Goal: Task Accomplishment & Management: Manage account settings

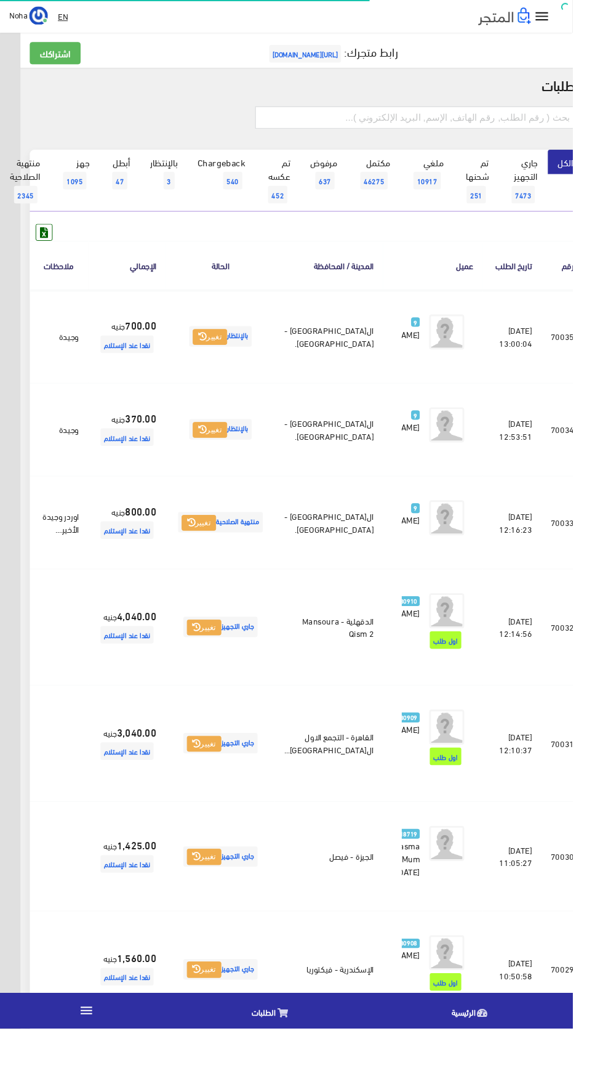
scroll to position [0, -32]
click at [550, 196] on span "7473" at bounding box center [551, 205] width 25 height 18
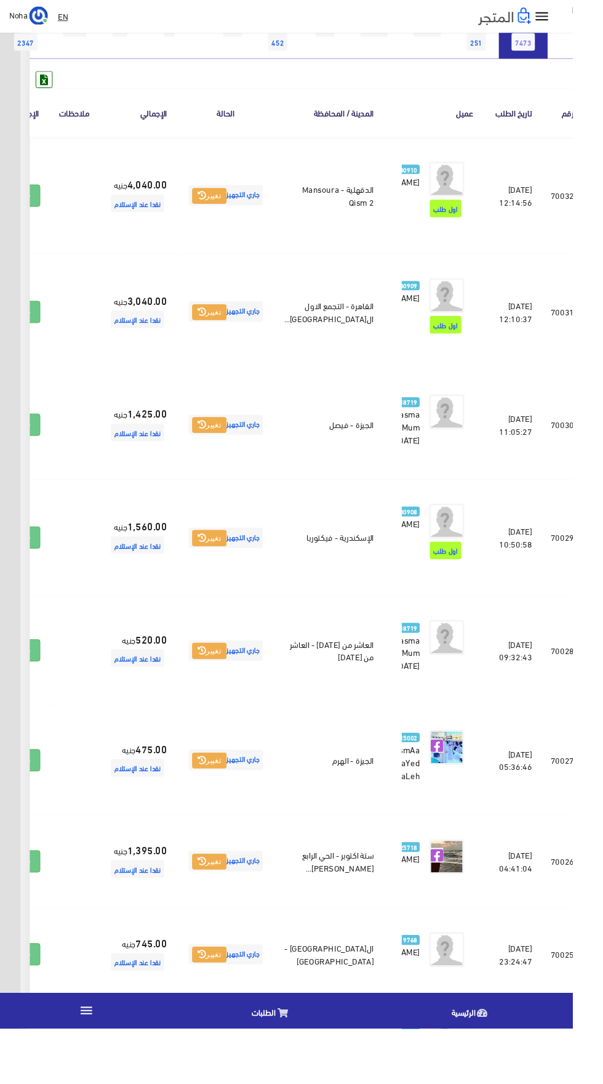
scroll to position [158, -32]
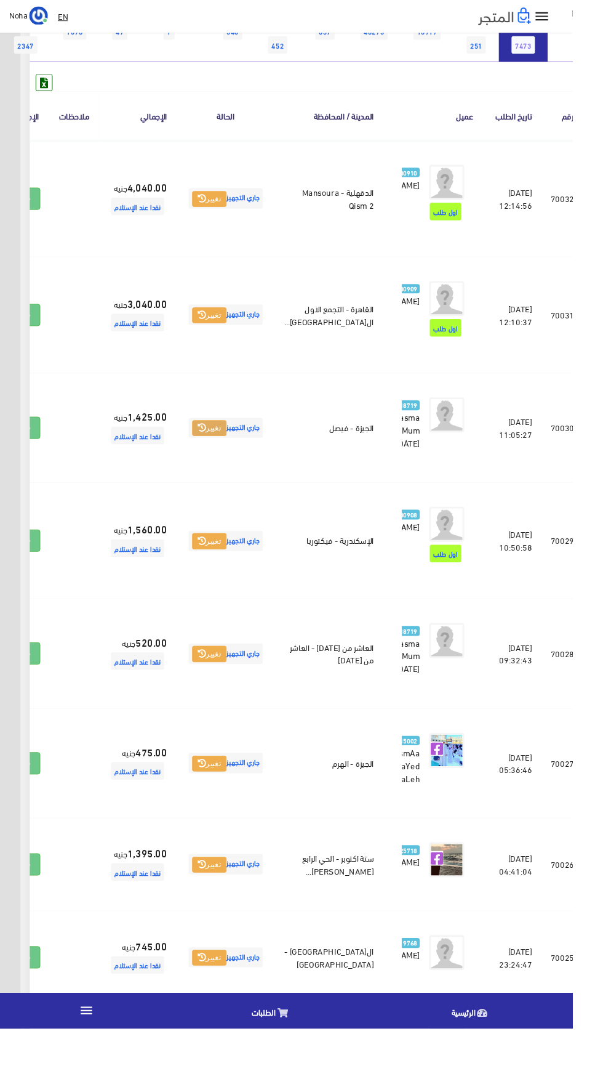
click at [239, 460] on button "تغيير" at bounding box center [221, 451] width 36 height 17
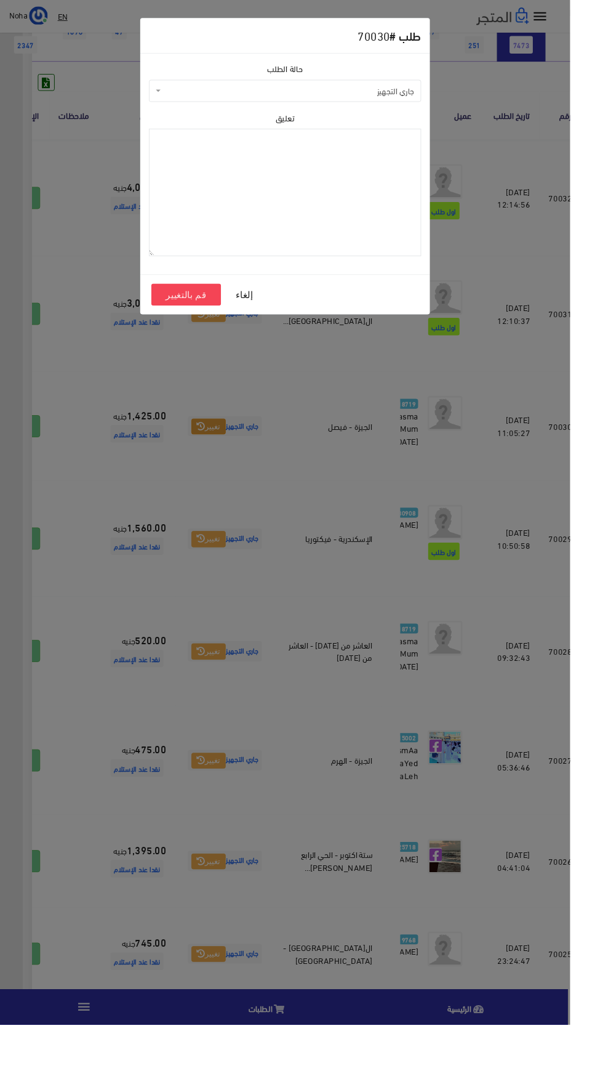
click at [262, 95] on span "جاري التجهيز" at bounding box center [305, 96] width 265 height 12
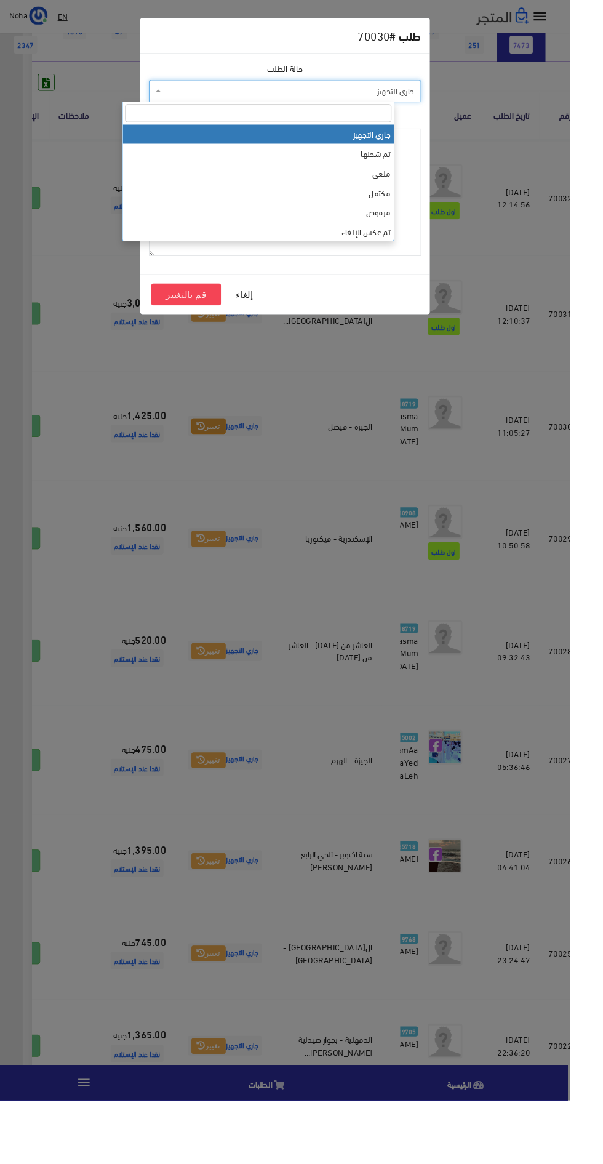
select select "4"
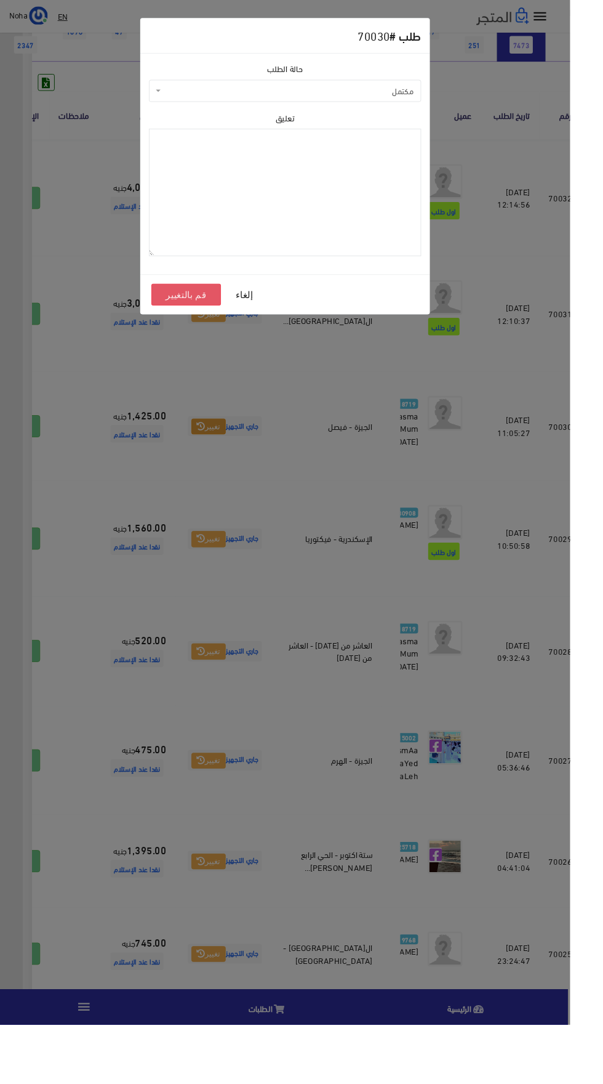
click at [163, 312] on button "قم بالتغيير" at bounding box center [197, 311] width 74 height 23
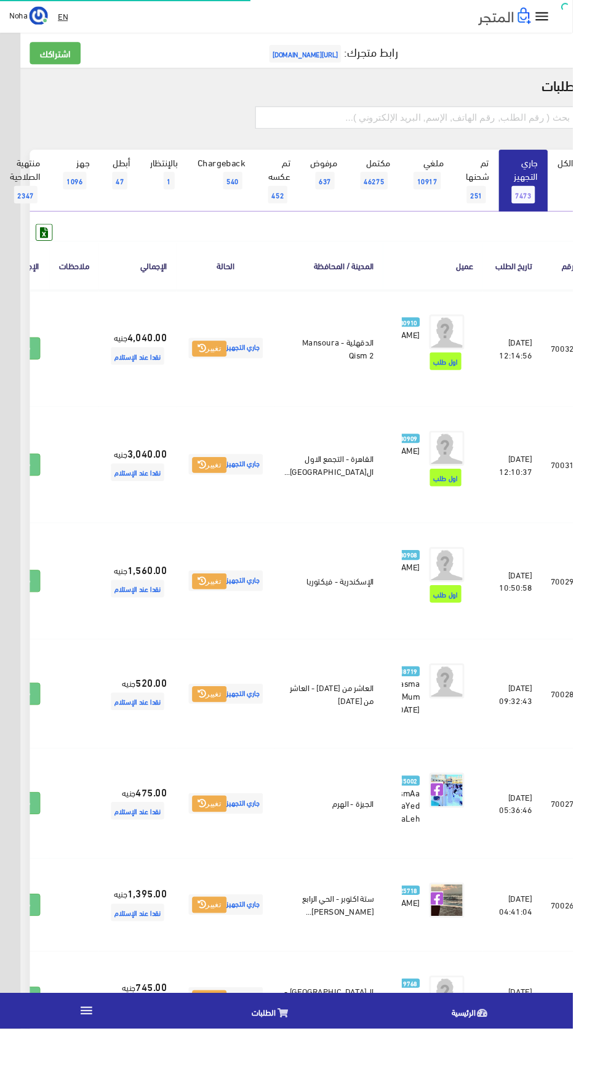
scroll to position [0, -32]
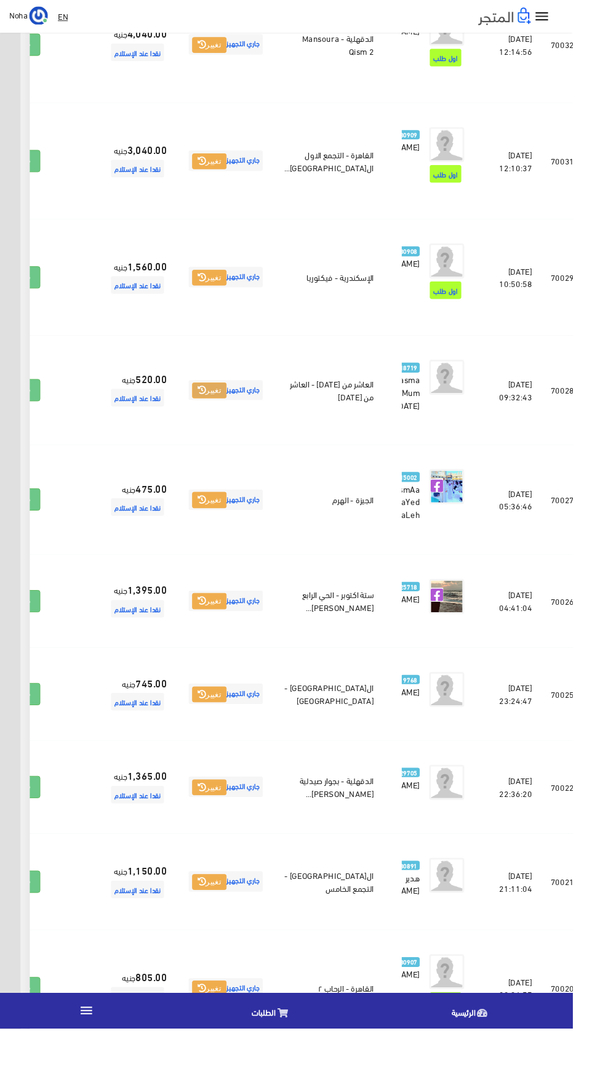
click at [239, 421] on button "تغيير" at bounding box center [221, 411] width 36 height 17
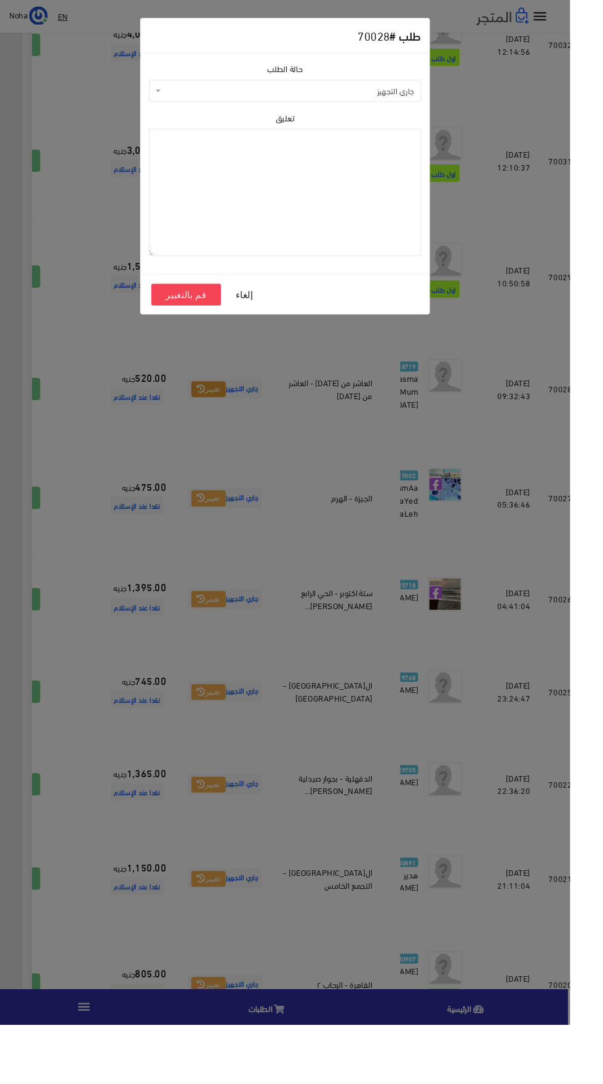
click at [250, 96] on span "جاري التجهيز" at bounding box center [305, 96] width 265 height 12
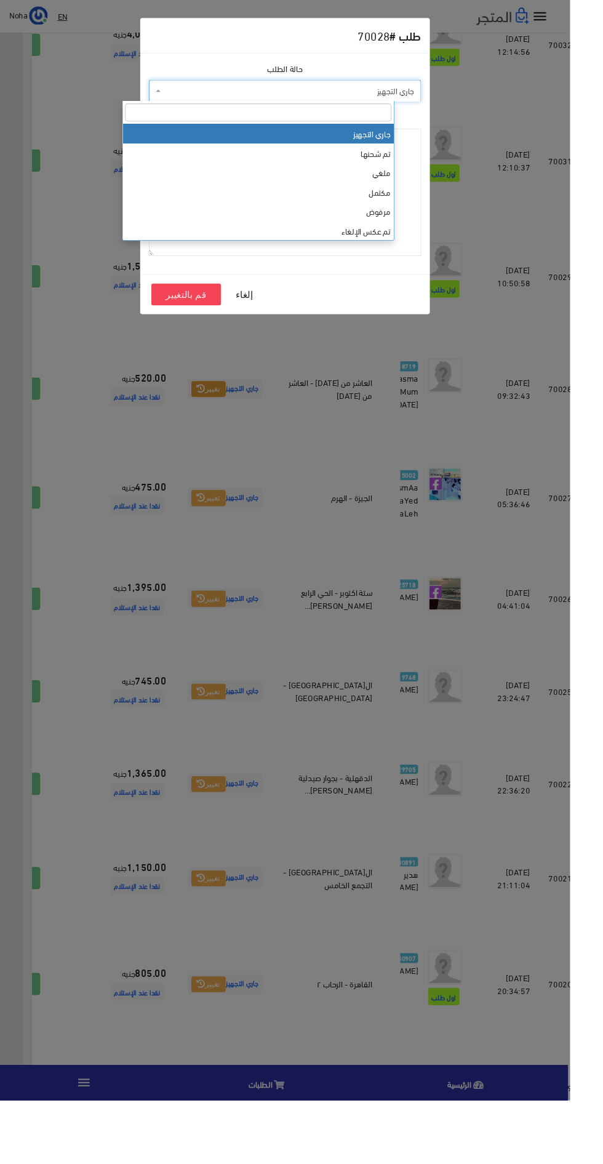
select select "4"
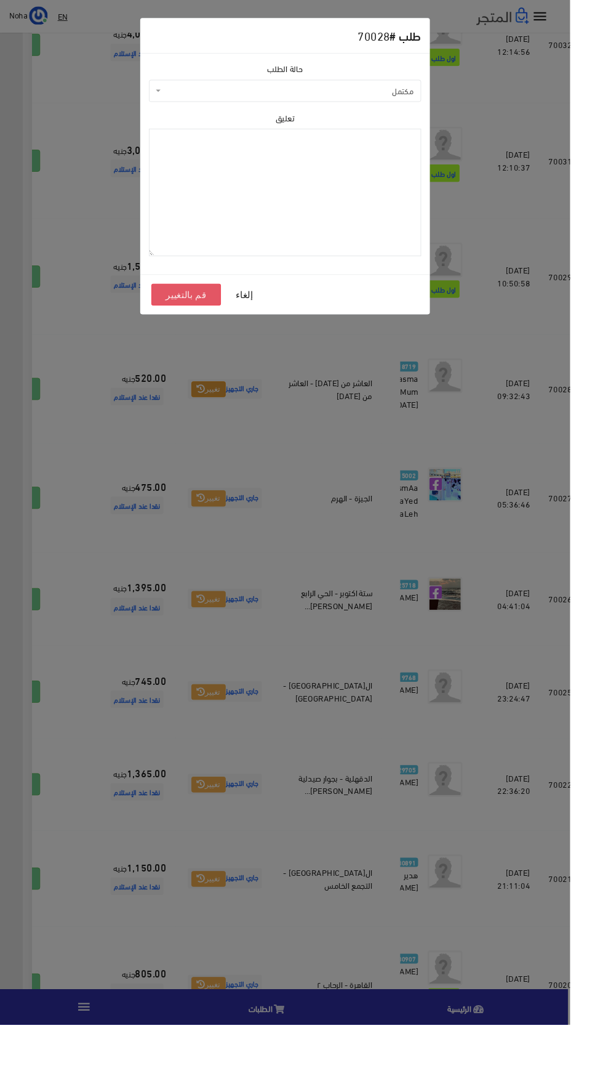
click at [161, 313] on button "قم بالتغيير" at bounding box center [197, 311] width 74 height 23
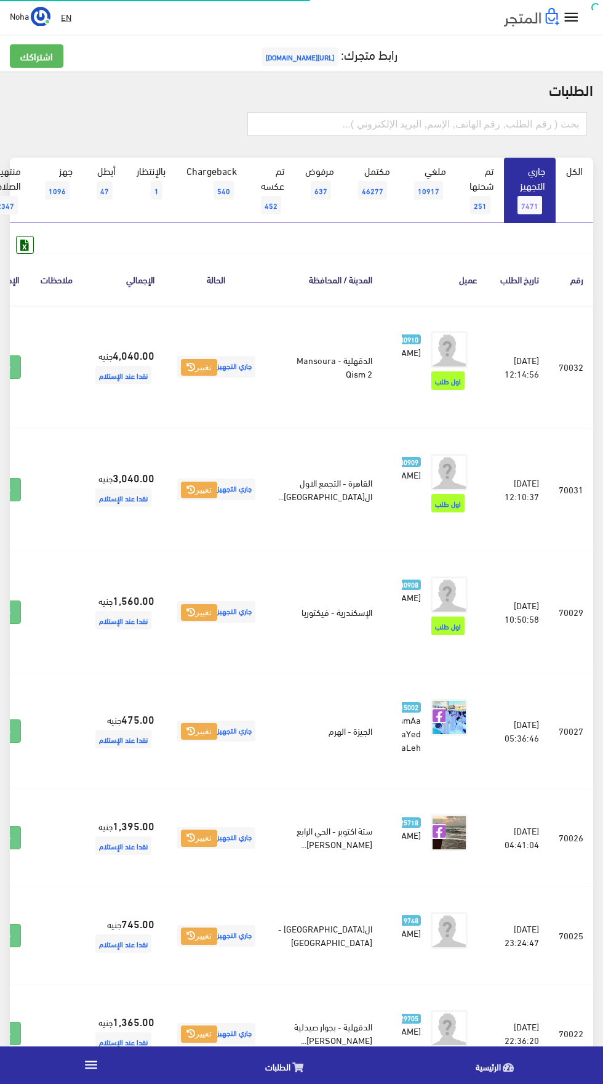
scroll to position [0, -32]
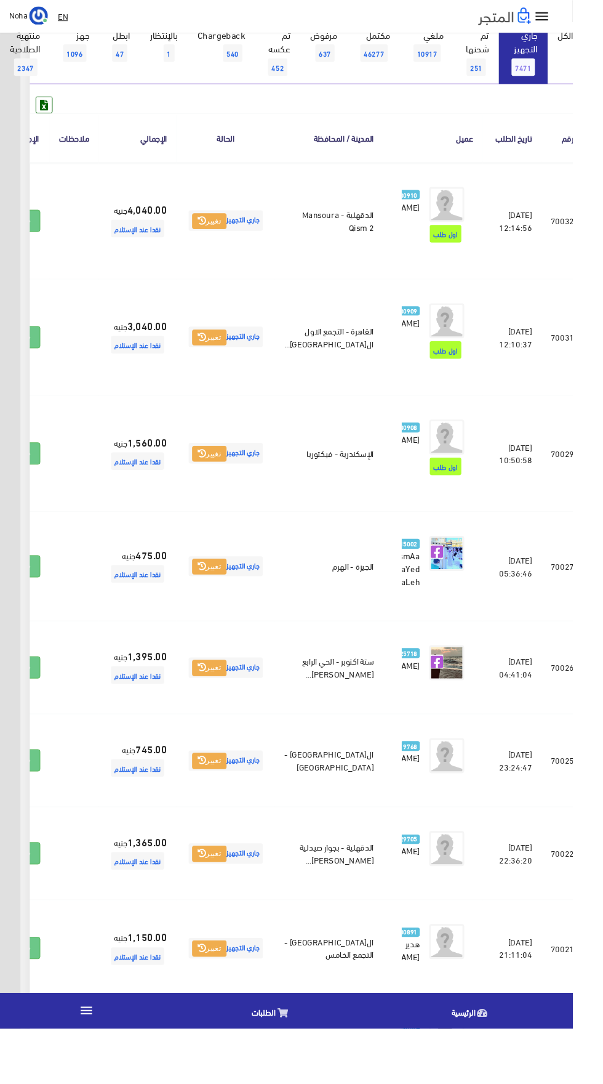
scroll to position [0, -32]
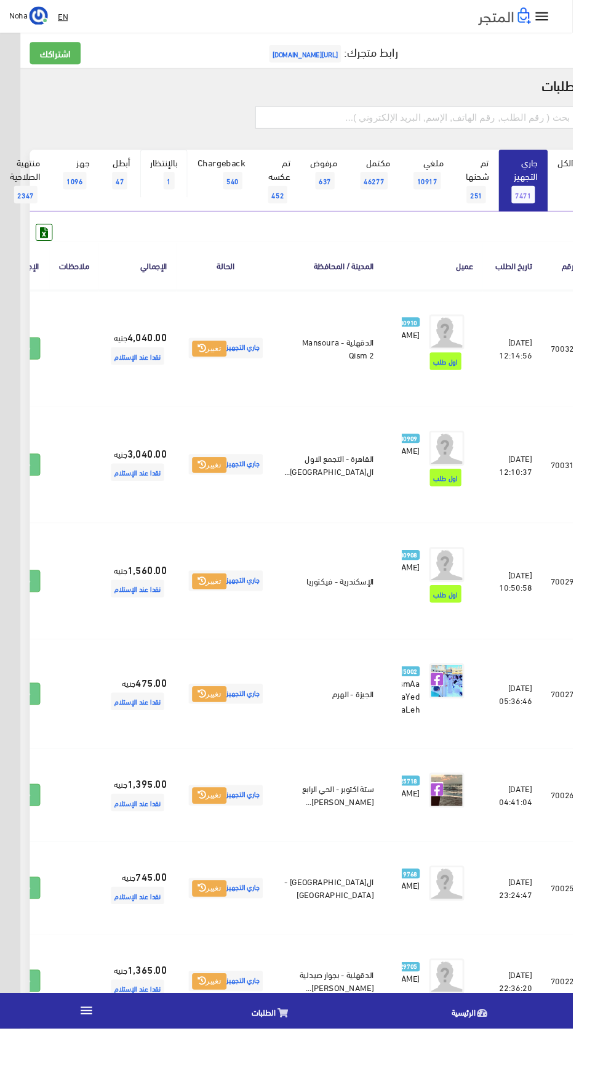
click at [178, 198] on span "1" at bounding box center [178, 190] width 12 height 18
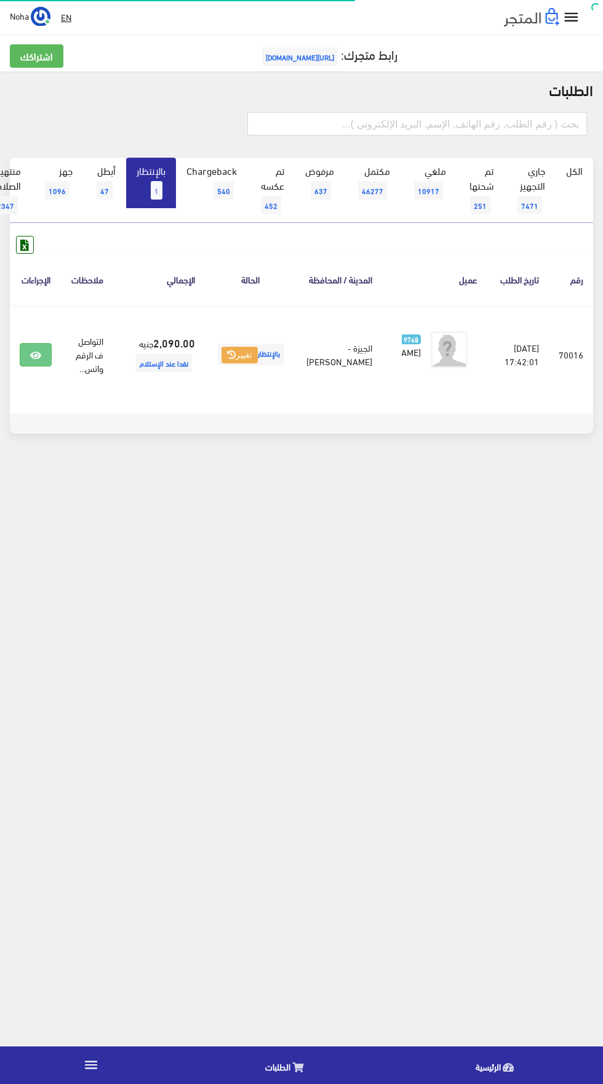
scroll to position [0, -32]
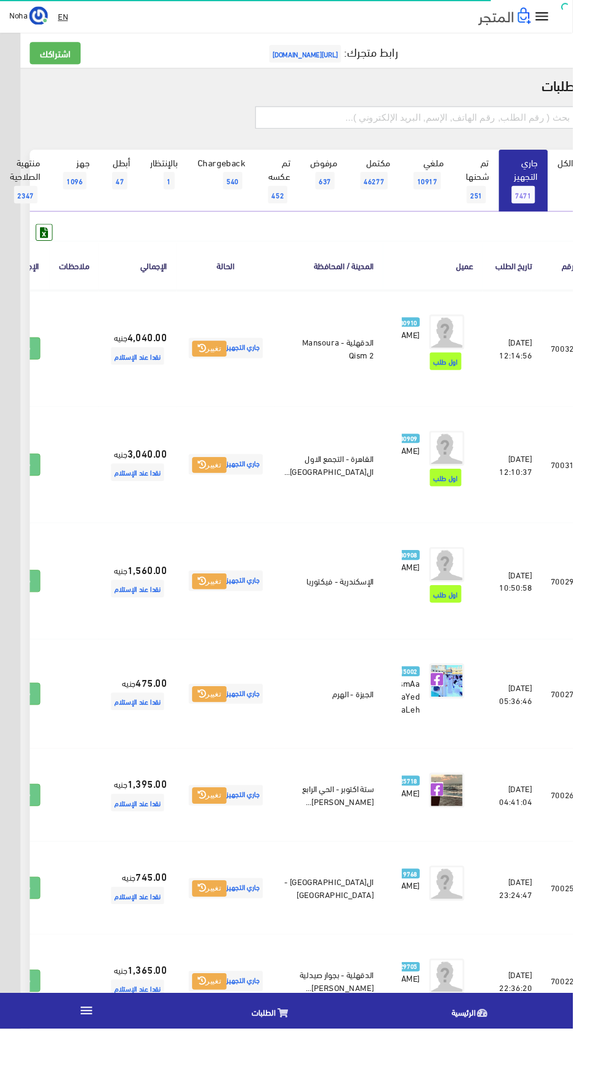
click at [534, 123] on input "text" at bounding box center [439, 123] width 340 height 23
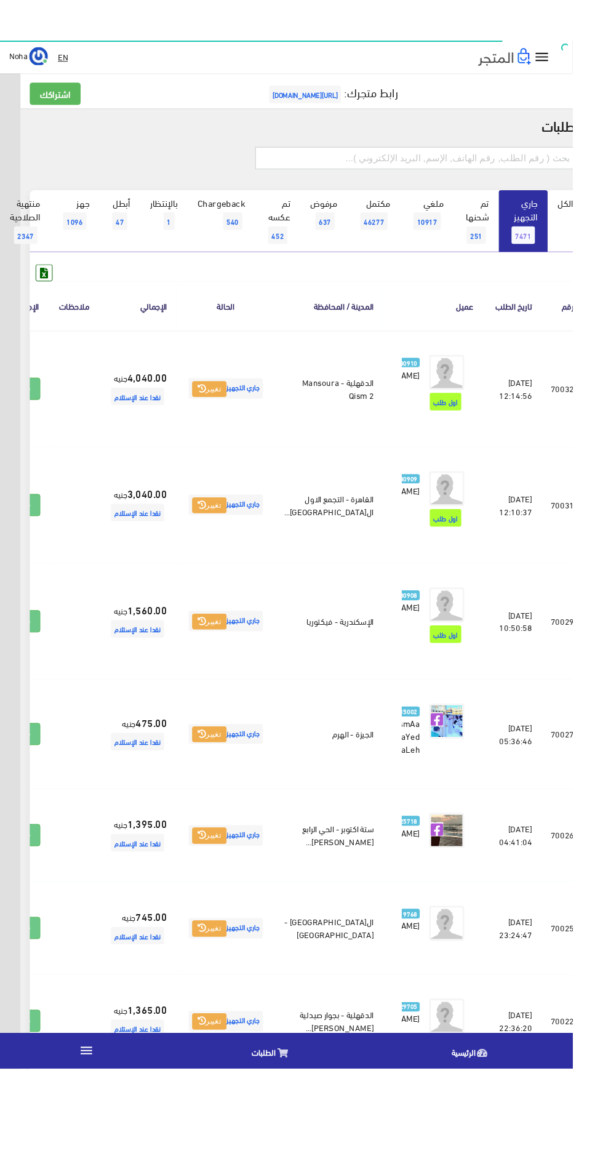
scroll to position [0, -32]
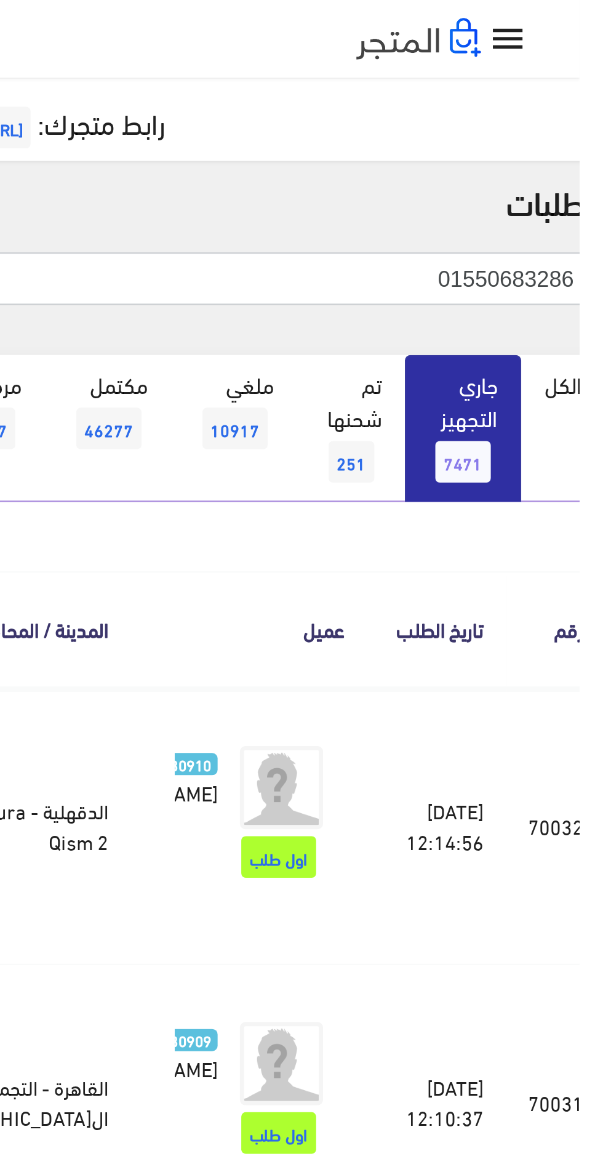
type input "01550683286"
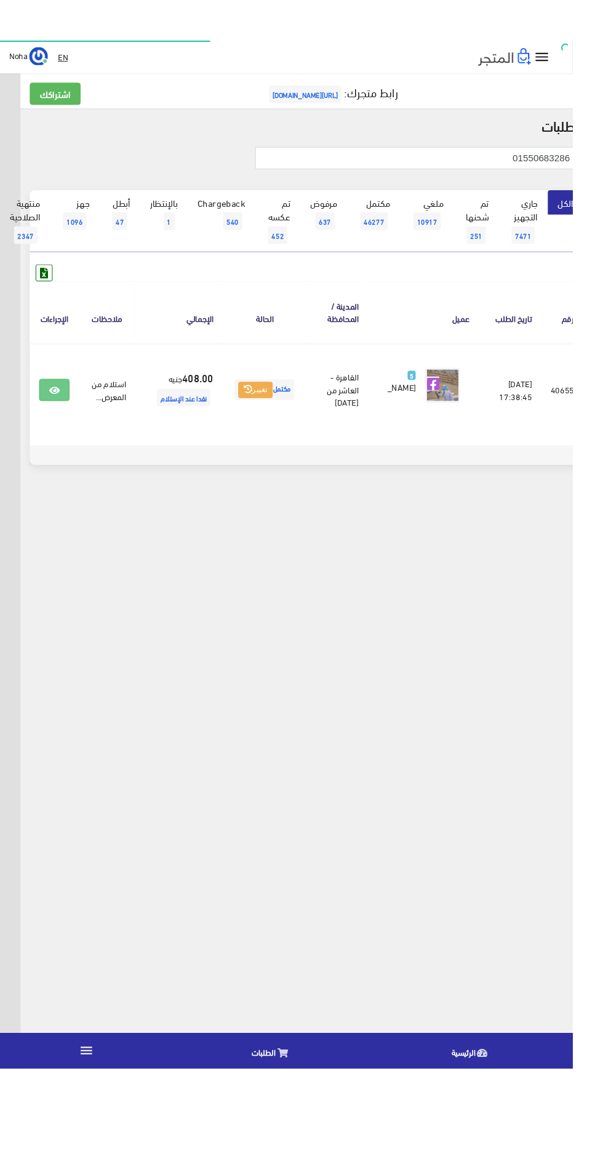
scroll to position [0, -32]
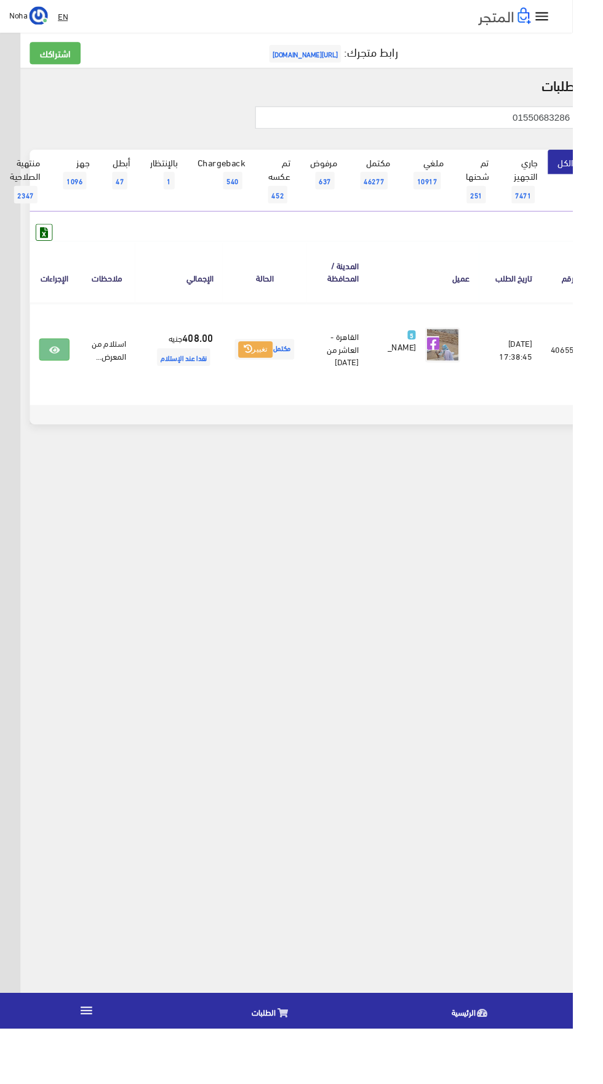
click at [68, 377] on link at bounding box center [57, 368] width 32 height 23
click at [475, 124] on input "01550683286" at bounding box center [439, 123] width 340 height 23
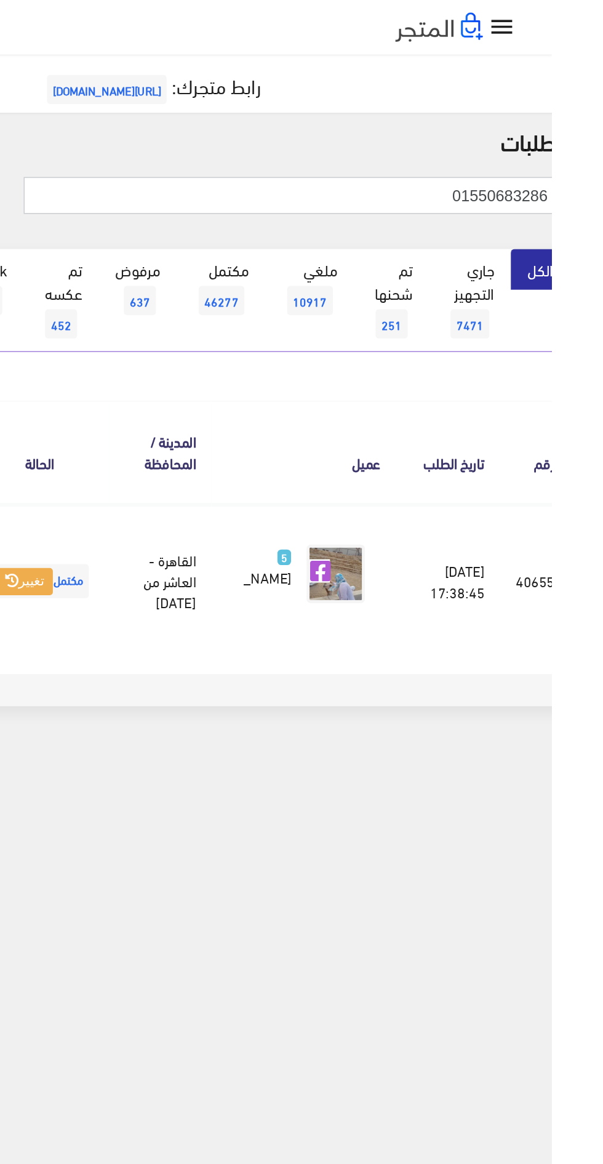
click at [595, 123] on input "01550683286" at bounding box center [439, 123] width 340 height 23
type input "01550683286"
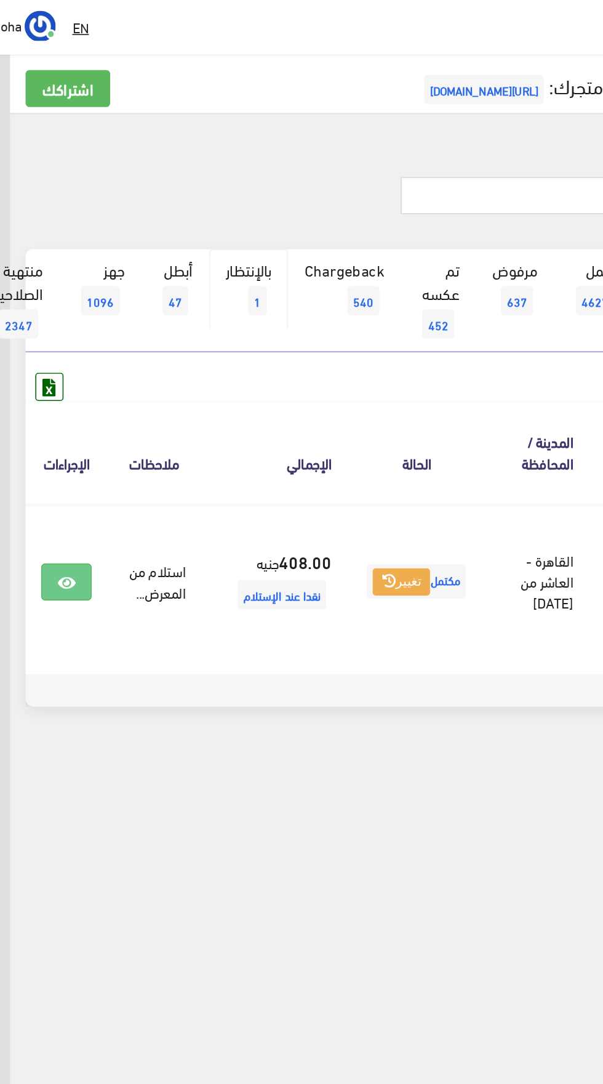
click at [187, 198] on link "بالإنتظار 1" at bounding box center [173, 183] width 50 height 50
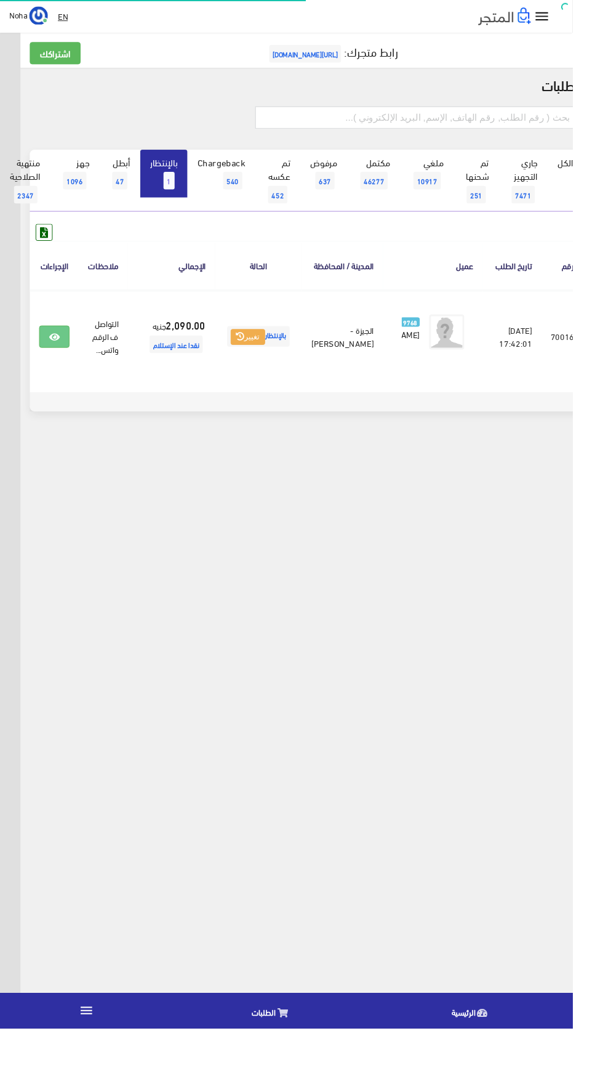
scroll to position [0, -32]
